Goal: Complete application form

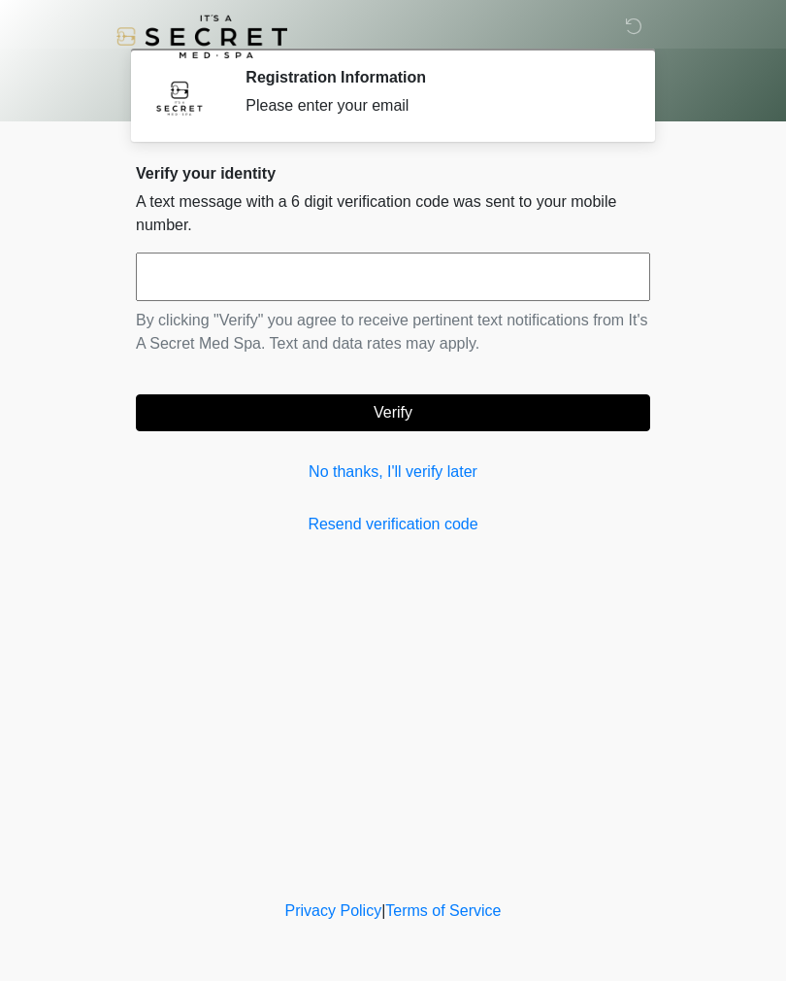
click at [470, 267] on input "text" at bounding box center [393, 276] width 515 height 49
type input "******"
click at [494, 407] on button "Verify" at bounding box center [393, 412] width 515 height 37
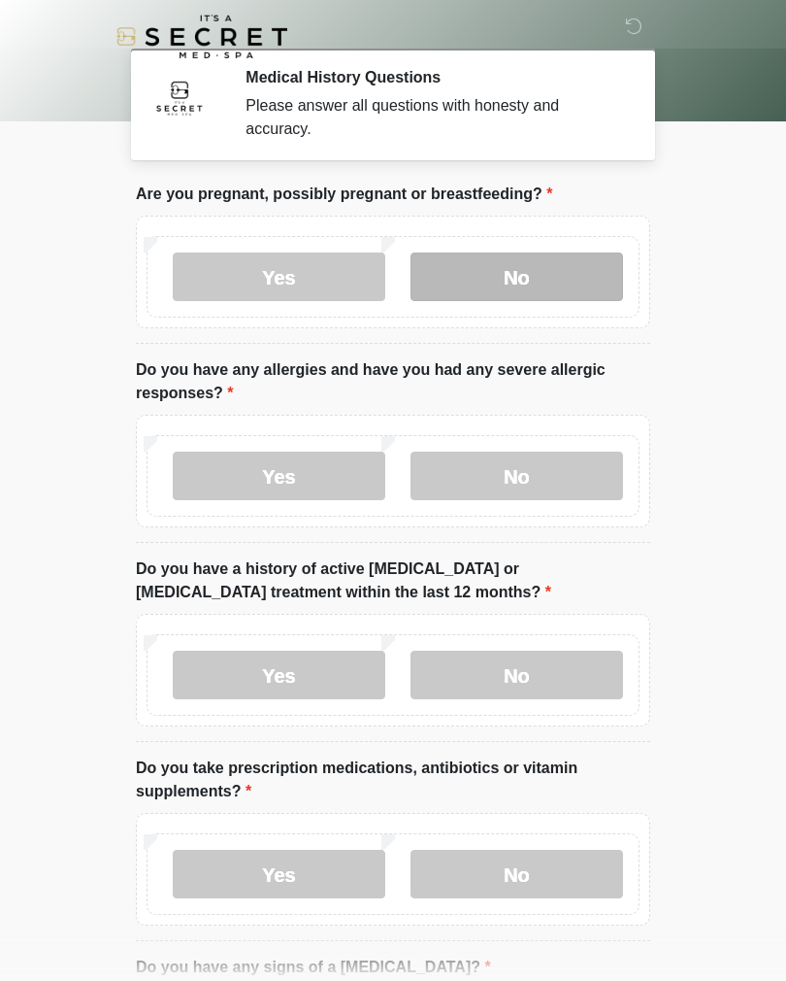
click at [552, 274] on label "No" at bounding box center [517, 276] width 213 height 49
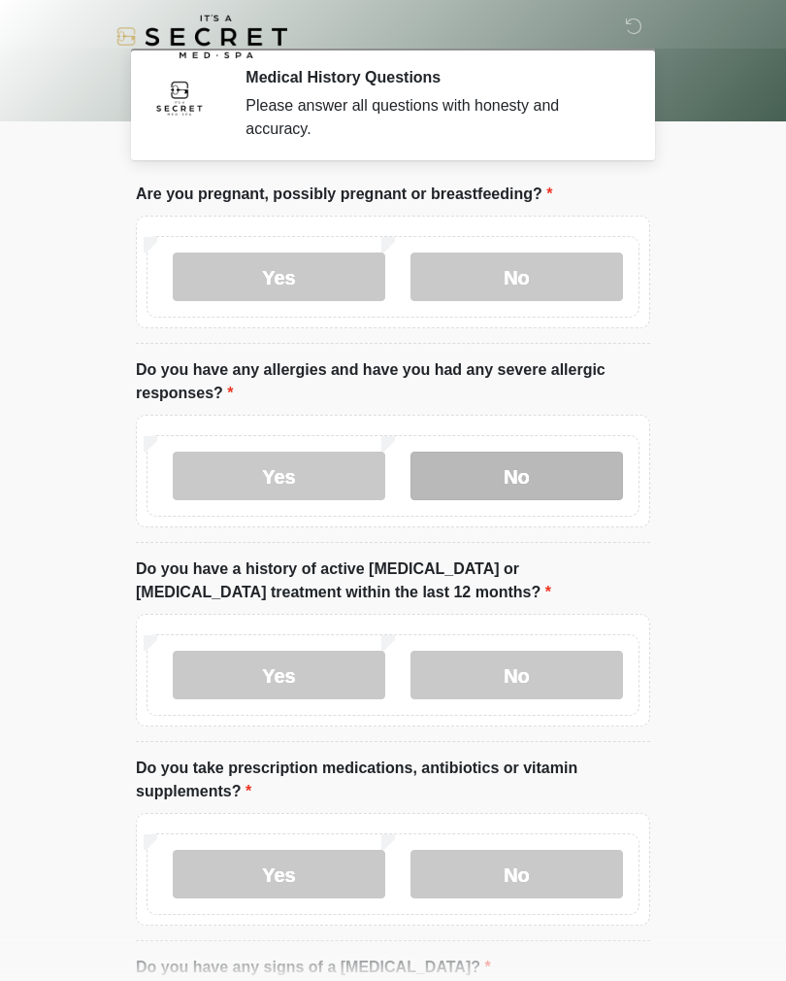
click at [554, 464] on label "No" at bounding box center [517, 475] width 213 height 49
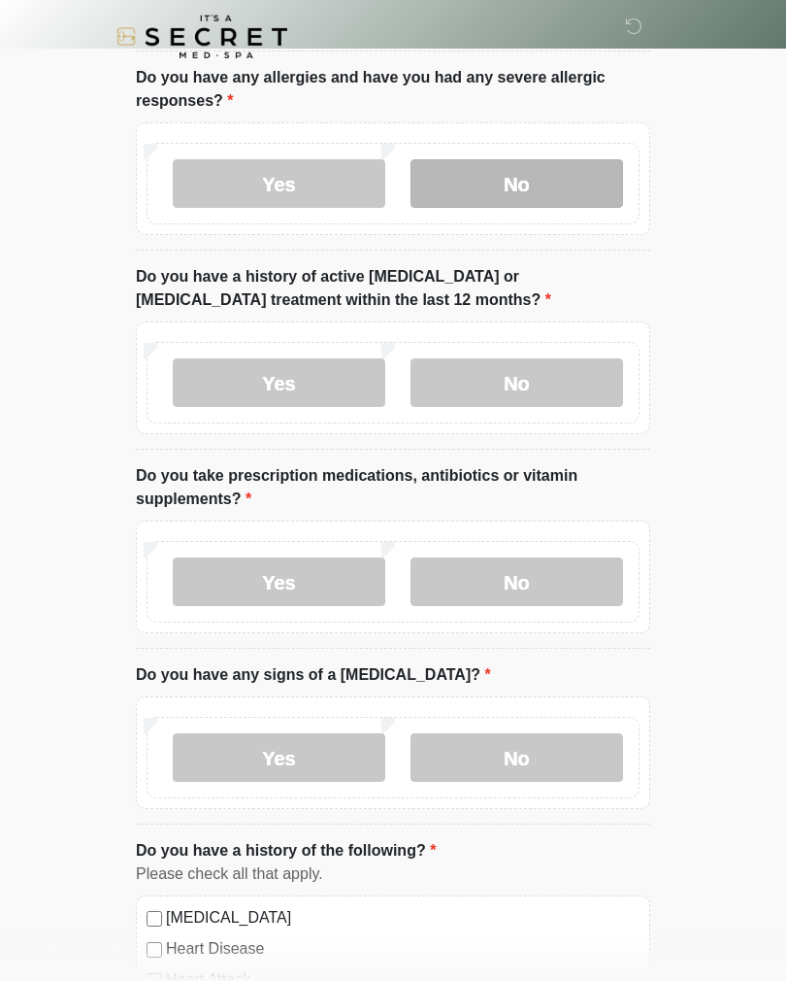
scroll to position [305, 0]
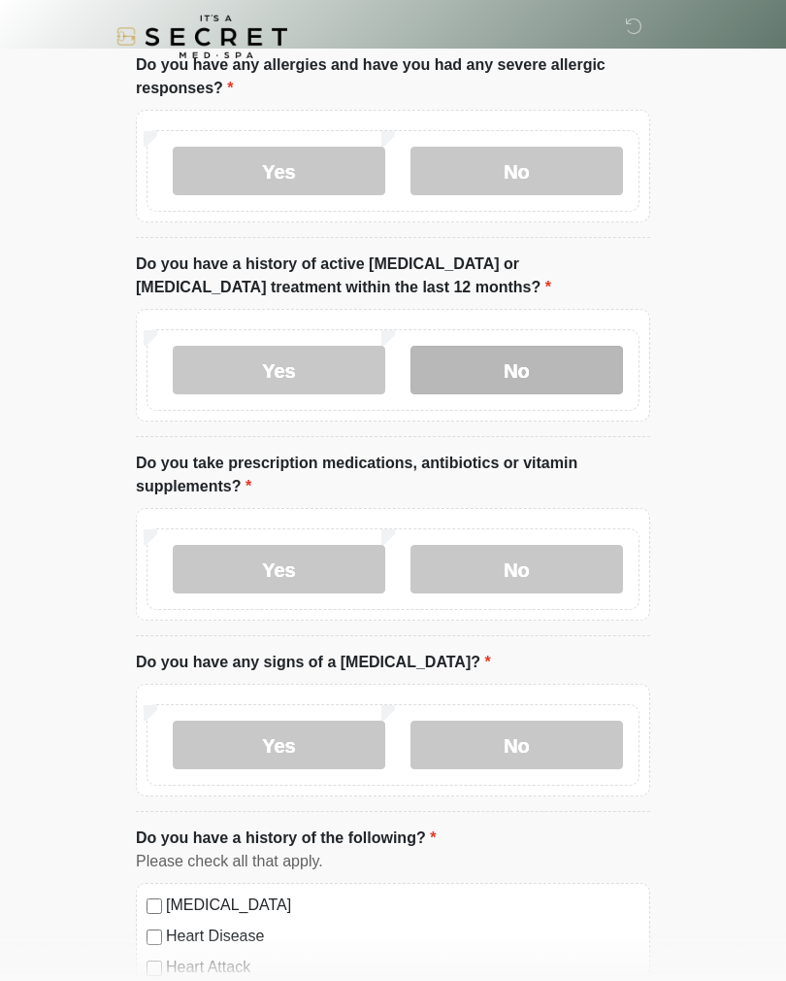
click at [542, 382] on label "No" at bounding box center [517, 370] width 213 height 49
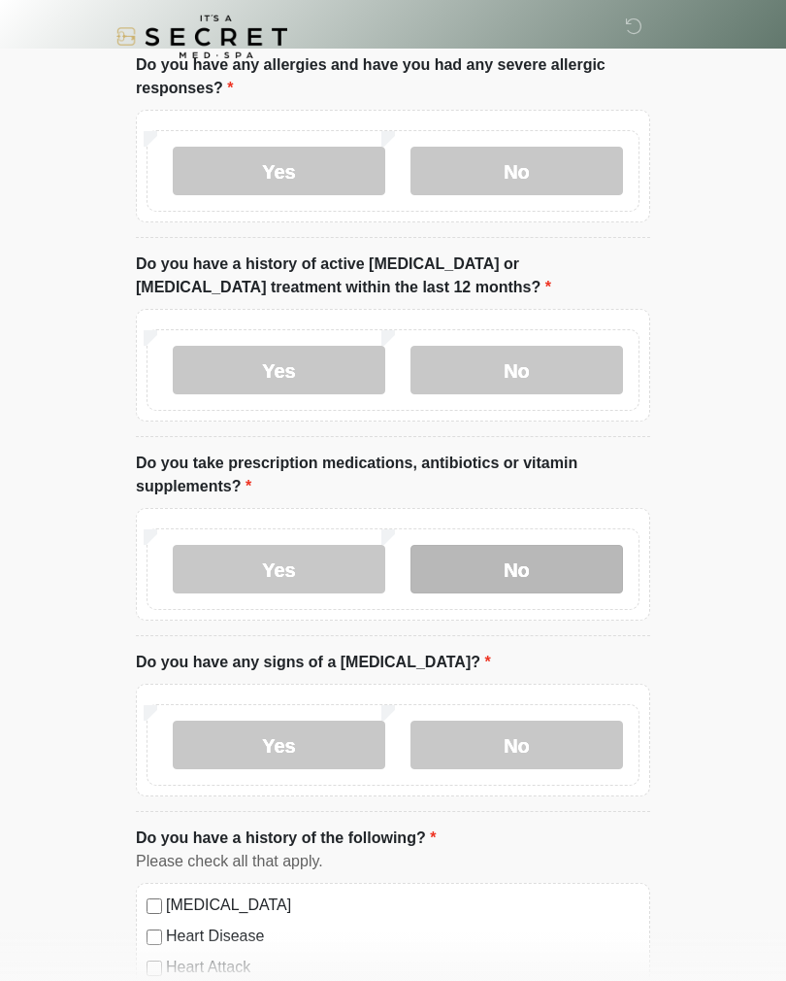
click at [550, 576] on label "No" at bounding box center [517, 569] width 213 height 49
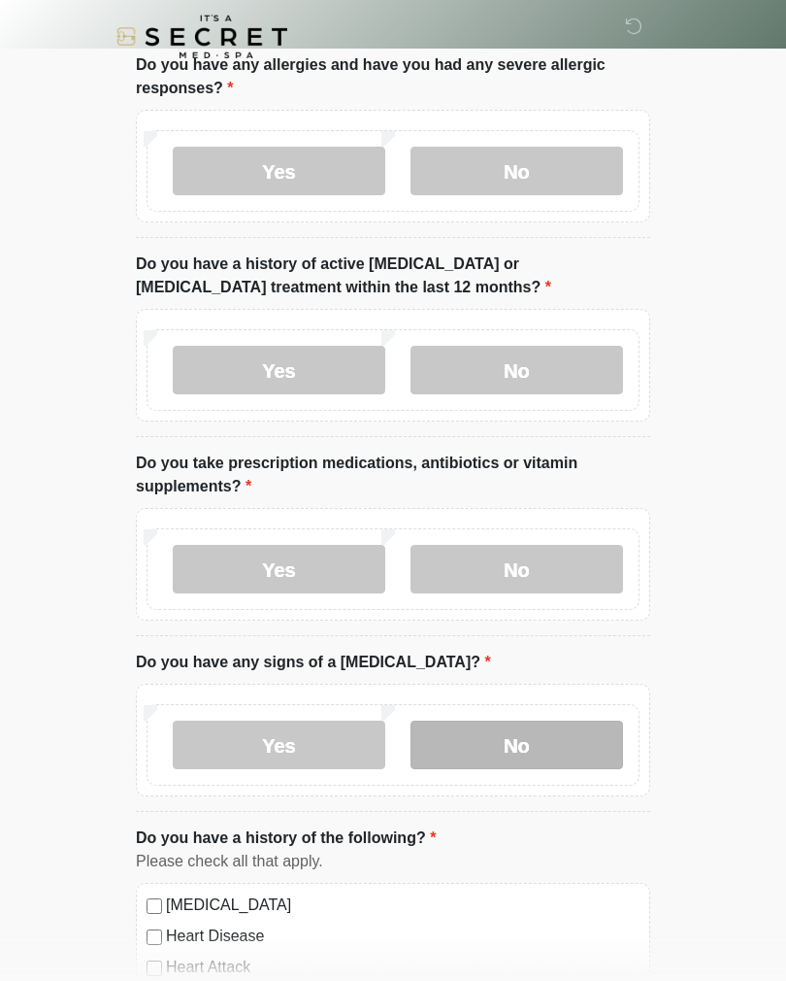
click at [543, 735] on label "No" at bounding box center [517, 744] width 213 height 49
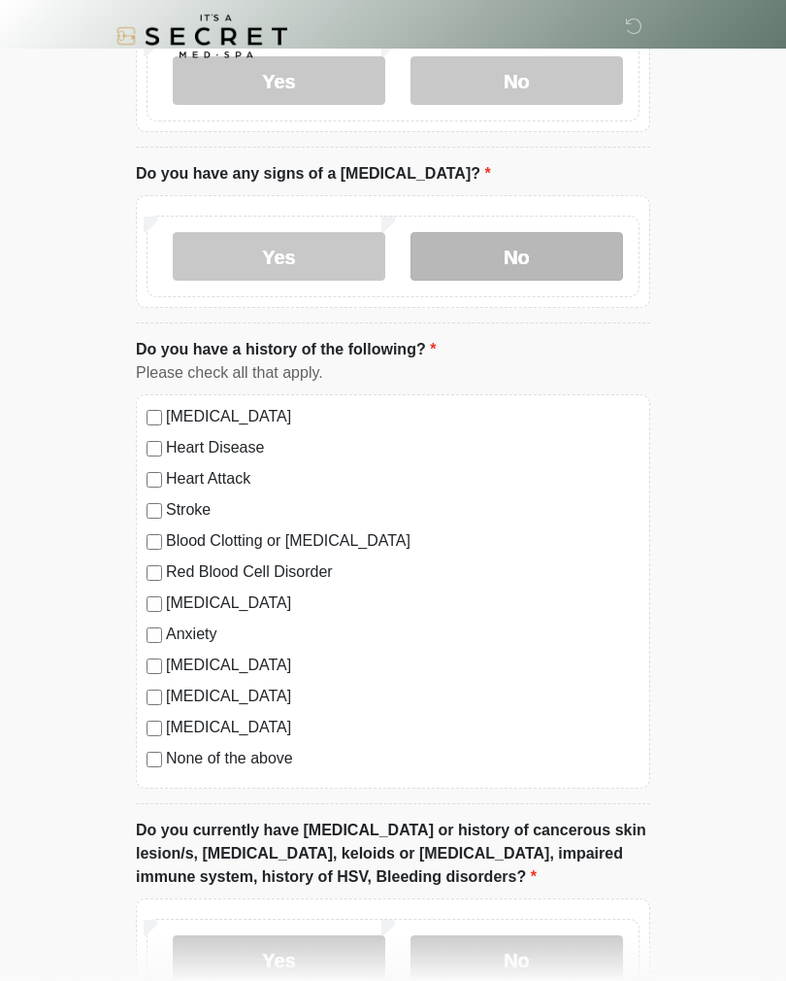
scroll to position [809, 0]
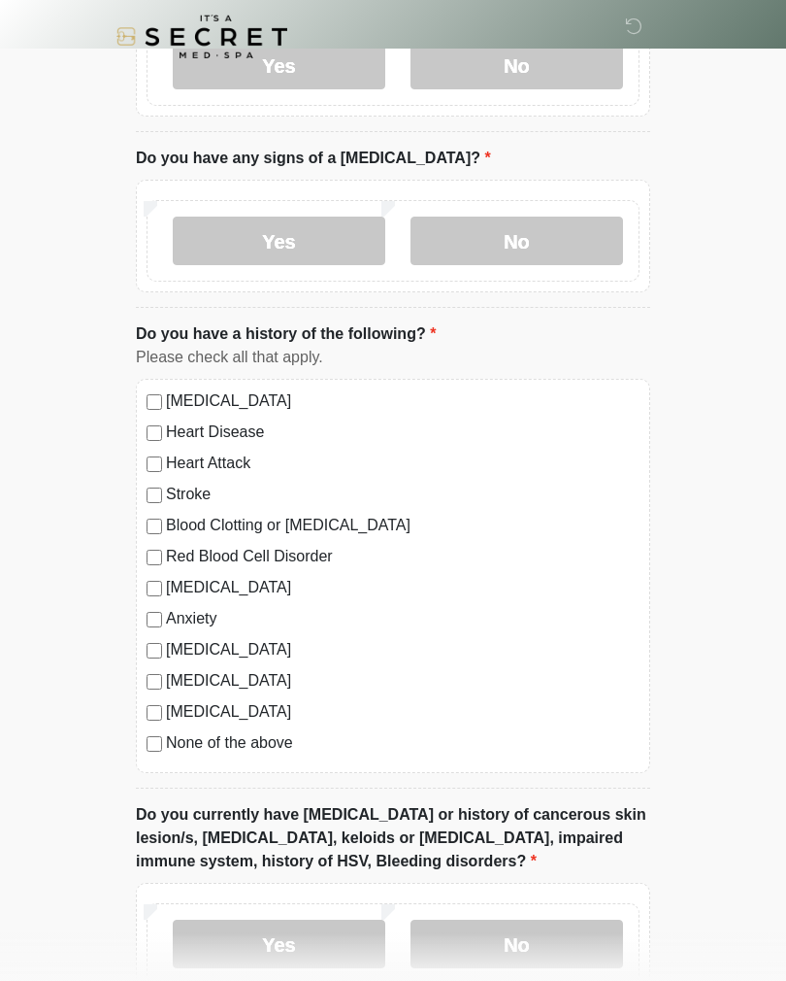
click at [240, 738] on label "None of the above" at bounding box center [403, 742] width 474 height 23
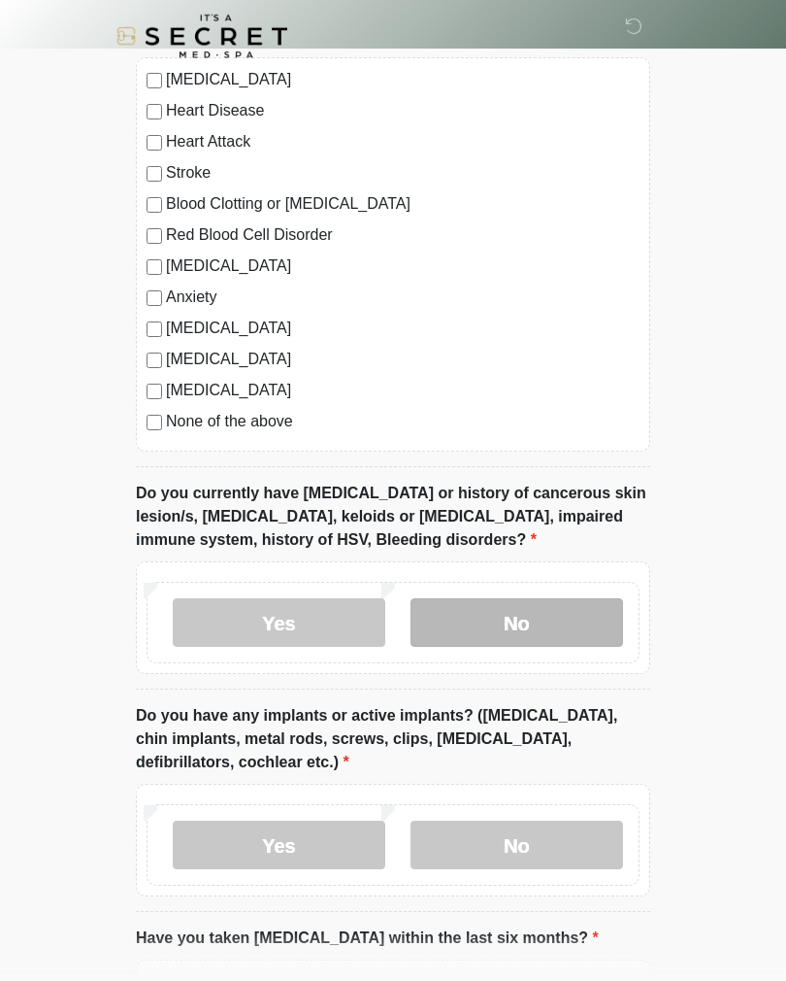
click at [554, 617] on label "No" at bounding box center [517, 623] width 213 height 49
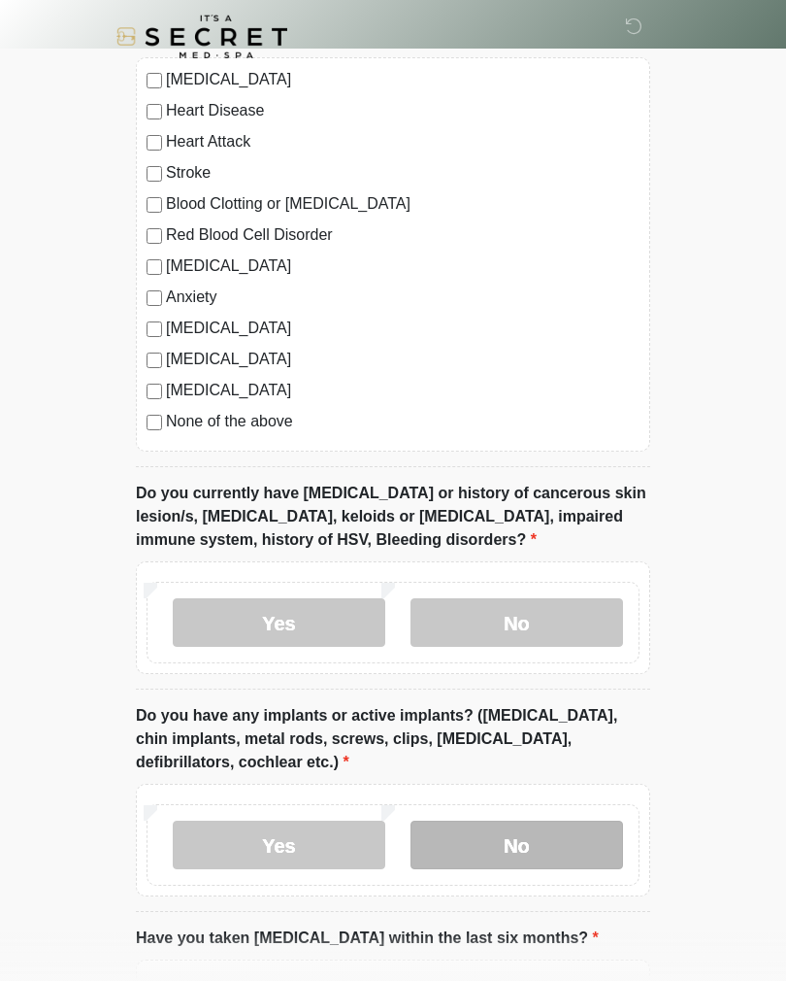
click at [546, 830] on label "No" at bounding box center [517, 844] width 213 height 49
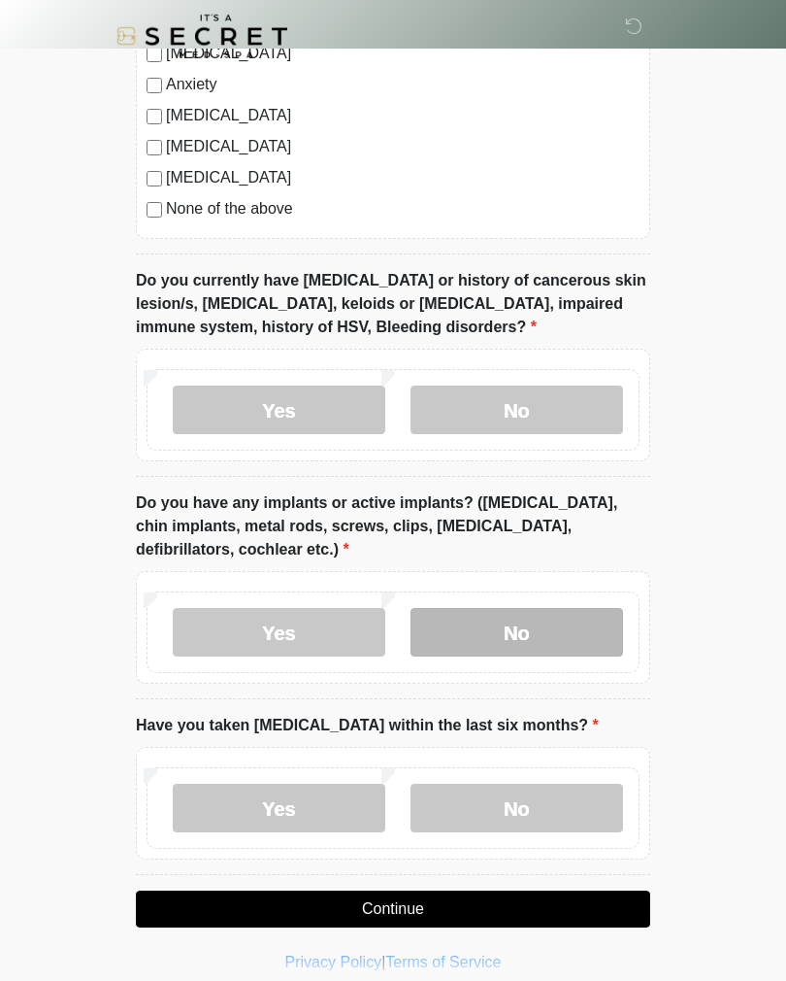
scroll to position [1360, 0]
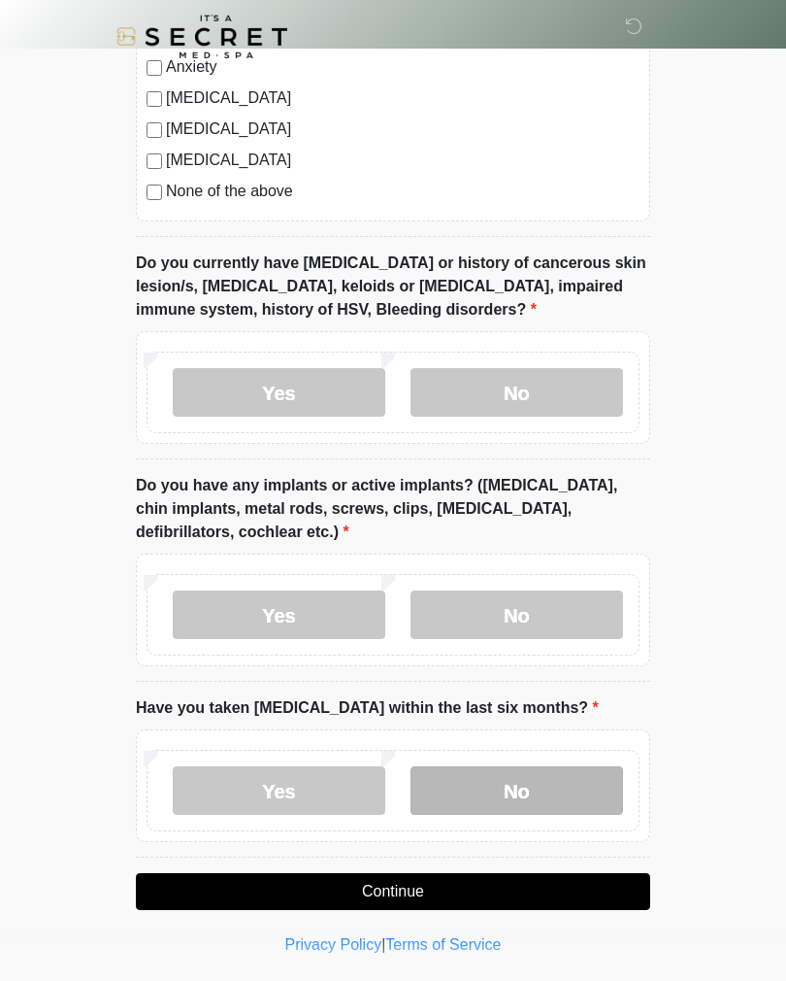
click at [535, 783] on label "No" at bounding box center [517, 790] width 213 height 49
click at [452, 891] on button "Continue" at bounding box center [393, 891] width 515 height 37
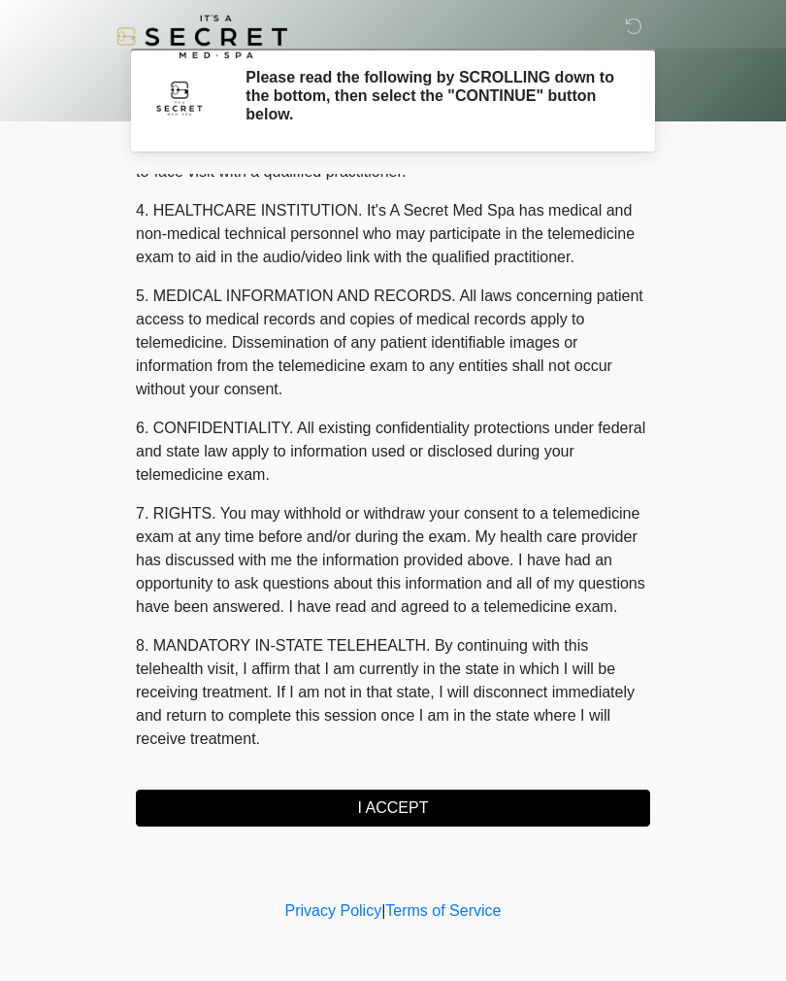
scroll to position [534, 0]
click at [454, 803] on button "I ACCEPT" at bounding box center [393, 807] width 515 height 37
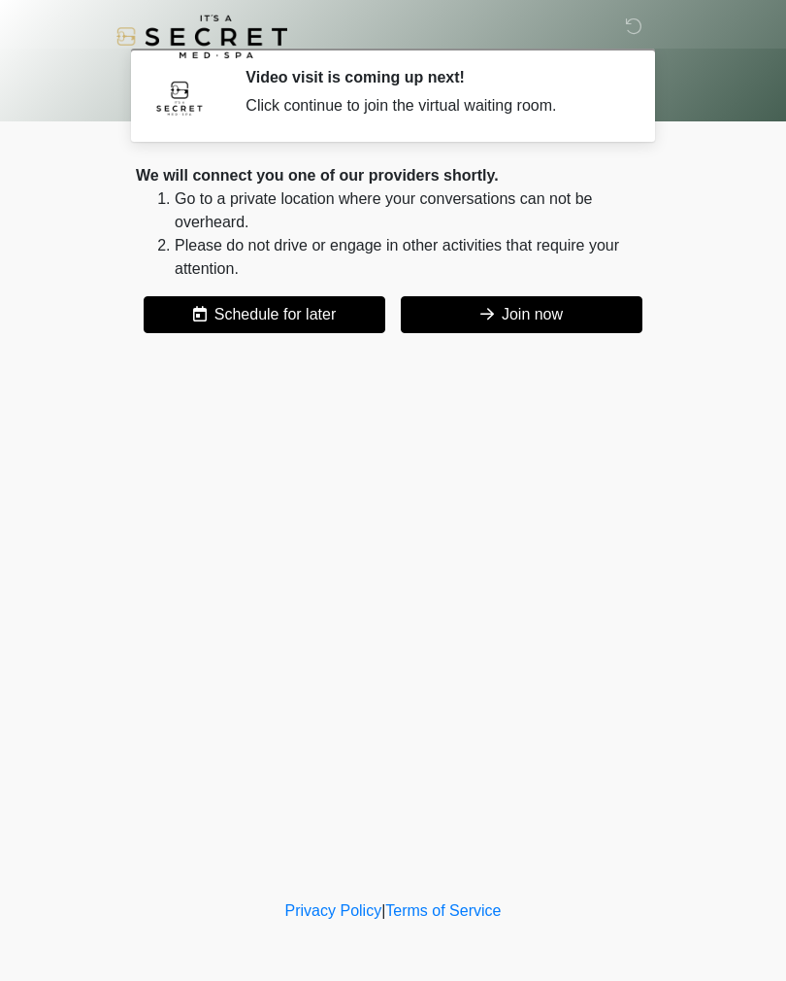
click at [551, 306] on button "Join now" at bounding box center [522, 314] width 242 height 37
